Goal: Information Seeking & Learning: Learn about a topic

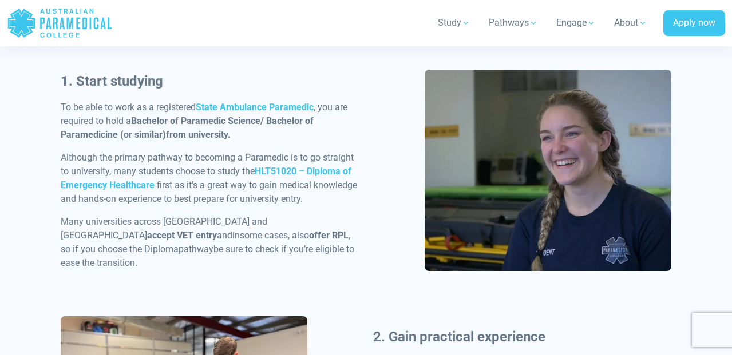
scroll to position [596, 0]
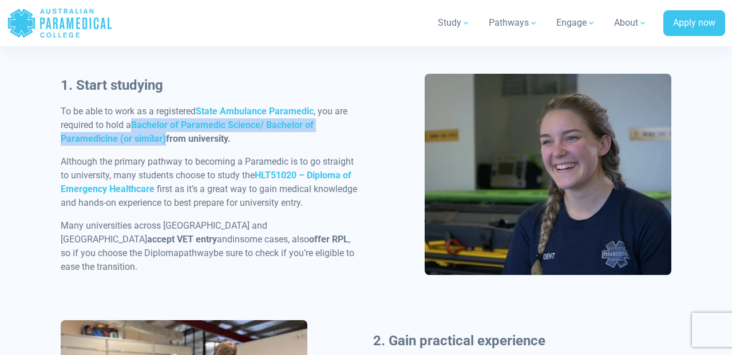
drag, startPoint x: 136, startPoint y: 130, endPoint x: 164, endPoint y: 145, distance: 31.5
click at [164, 144] on strong "Bachelor of Paramedic Science/ Bachelor of Paramedicine (or similar)" at bounding box center [187, 132] width 253 height 25
copy strong "Bachelor of Paramedic Science/ Bachelor of Paramedicine (or similar)"
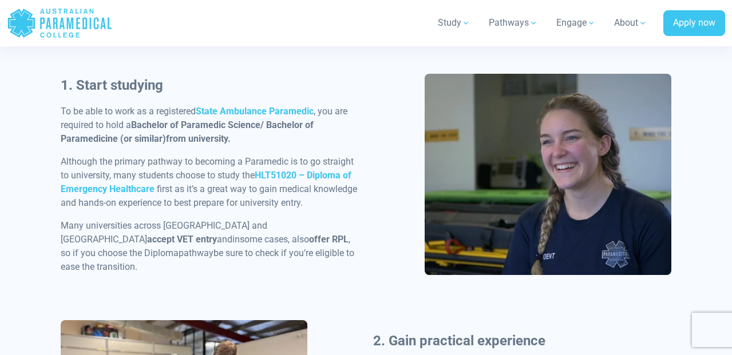
drag, startPoint x: 156, startPoint y: 199, endPoint x: 313, endPoint y: 186, distance: 157.3
click at [313, 186] on p "Although the primary pathway to becoming a Paramedic is to go straight to unive…" at bounding box center [210, 182] width 298 height 55
copy link "Diploma of Emergency Healthcare"
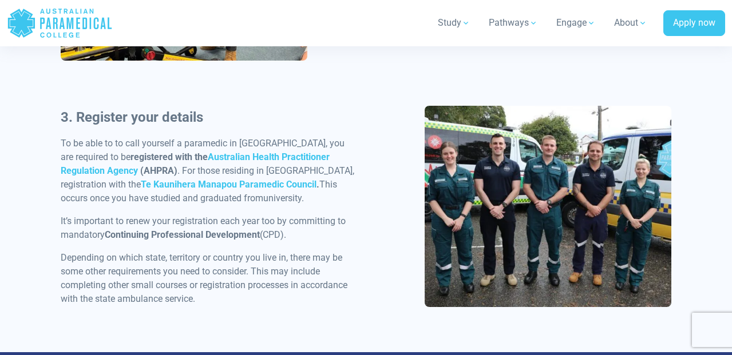
scroll to position [1059, 0]
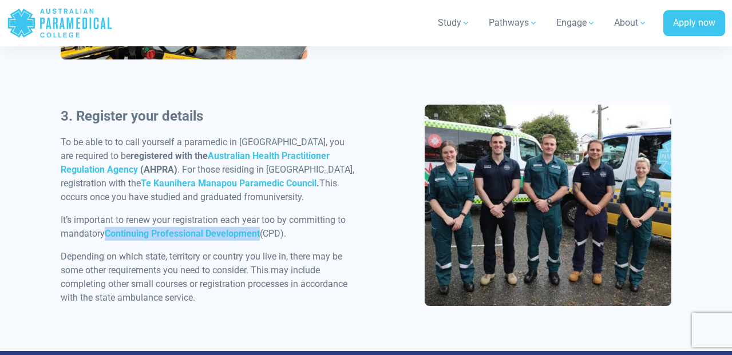
drag, startPoint x: 263, startPoint y: 233, endPoint x: 108, endPoint y: 230, distance: 155.7
click at [108, 230] on p "It’s important to renew your registration each year too by committing to mandat…" at bounding box center [210, 226] width 298 height 27
copy strong "Continuing Professional Development"
